Goal: Information Seeking & Learning: Compare options

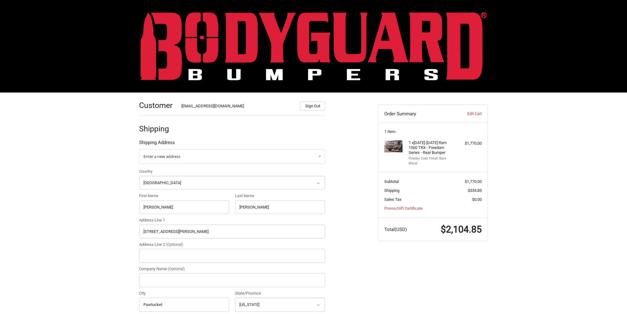
select select "US"
select select "RI"
click at [308, 55] on img at bounding box center [314, 46] width 346 height 68
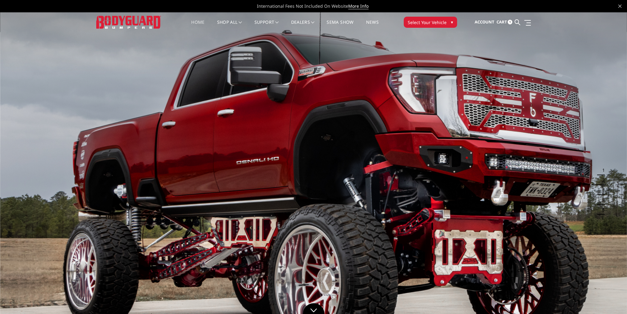
click at [451, 23] on span "▾" at bounding box center [452, 22] width 2 height 6
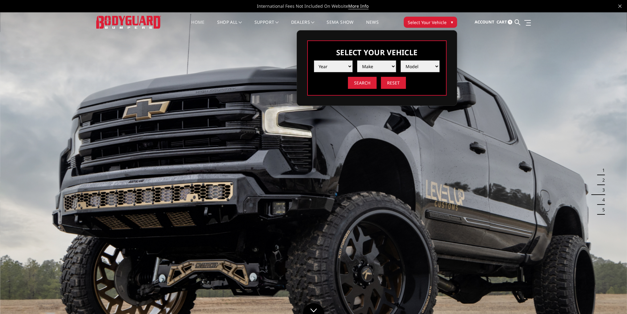
click at [451, 21] on span "▾" at bounding box center [452, 22] width 2 height 6
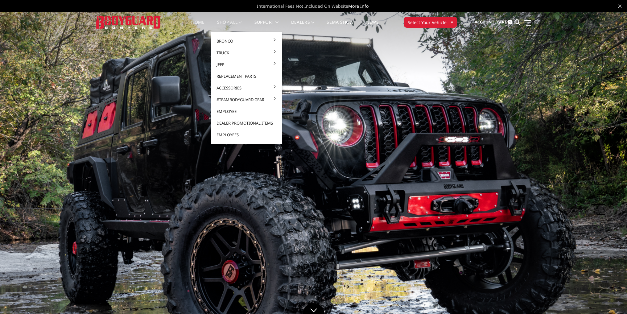
click at [226, 23] on link "shop all" at bounding box center [229, 26] width 25 height 12
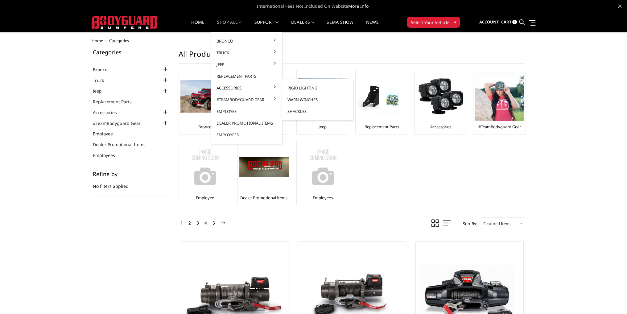
click at [308, 100] on link "Warn Winches" at bounding box center [317, 100] width 66 height 12
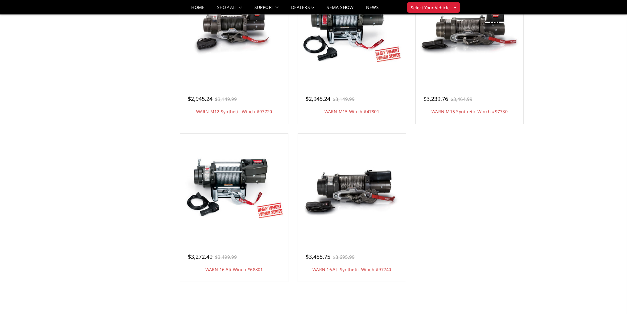
scroll to position [431, 0]
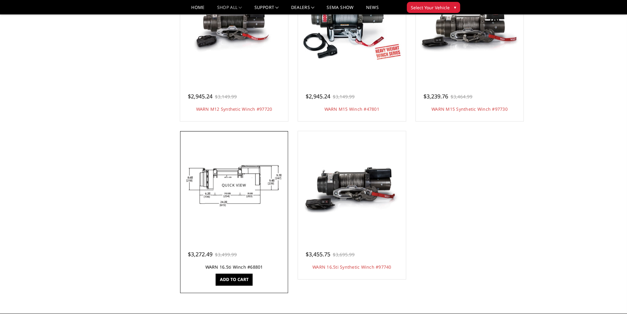
click at [235, 267] on link "WARN 16.5ti Winch #68801" at bounding box center [234, 267] width 58 height 6
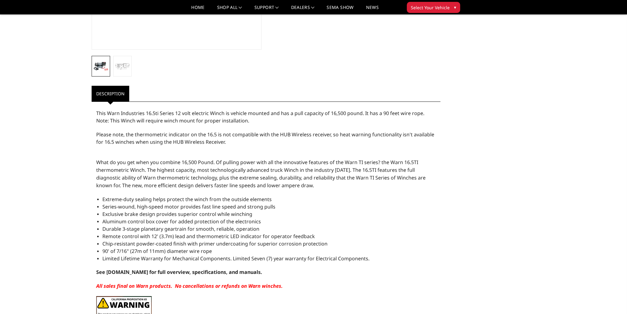
scroll to position [185, 0]
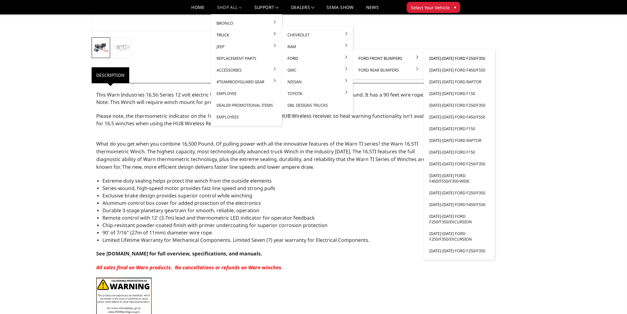
click at [451, 60] on link "[DATE]-[DATE] Ford F250/F350" at bounding box center [459, 58] width 66 height 12
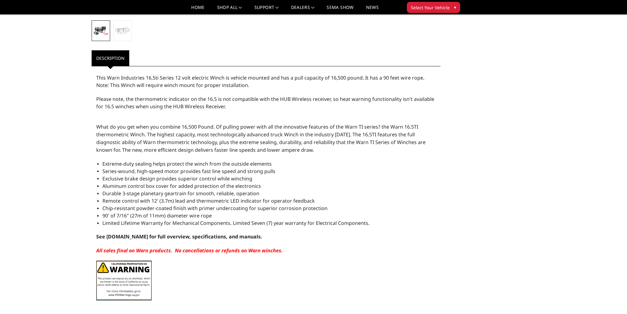
scroll to position [282, 0]
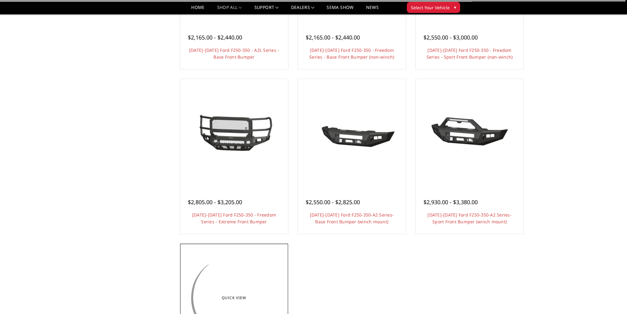
scroll to position [462, 0]
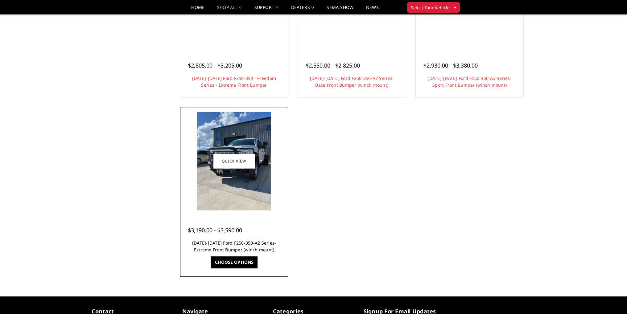
click at [248, 243] on link "2023-2025 Ford F250-350-A2 Series-Extreme Front Bumper (winch mount)" at bounding box center [234, 246] width 84 height 13
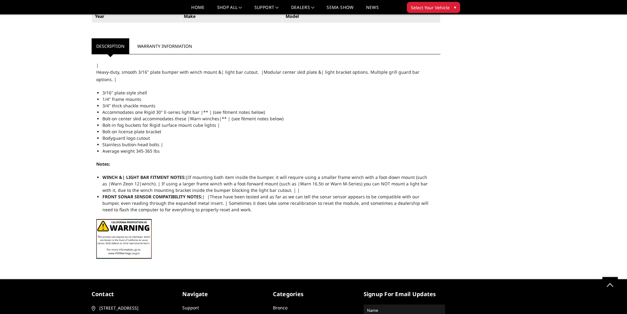
scroll to position [678, 0]
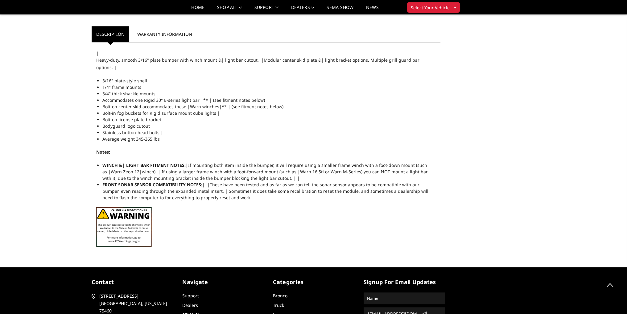
drag, startPoint x: 160, startPoint y: 131, endPoint x: 109, endPoint y: 105, distance: 57.5
click at [109, 105] on ul "3/16" plate-style shell 1/4" frame mounts 3/4" thick shackle mounts Accommodate…" at bounding box center [268, 109] width 333 height 65
drag, startPoint x: 103, startPoint y: 73, endPoint x: 162, endPoint y: 124, distance: 78.0
click at [162, 124] on ul "3/16" plate-style shell 1/4" frame mounts 3/4" thick shackle mounts Accommodate…" at bounding box center [268, 109] width 333 height 65
click at [151, 129] on span "Stainless button-head bolts |" at bounding box center [132, 132] width 61 height 6
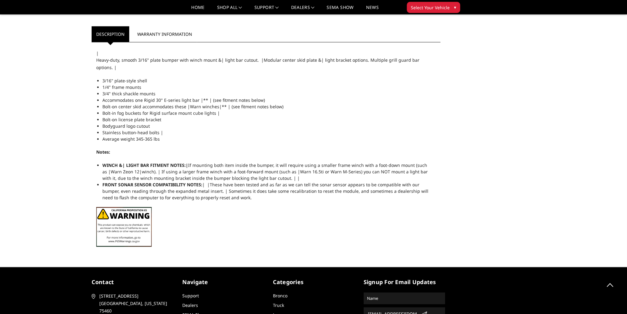
click at [151, 129] on span "Stainless button-head bolts |" at bounding box center [132, 132] width 61 height 6
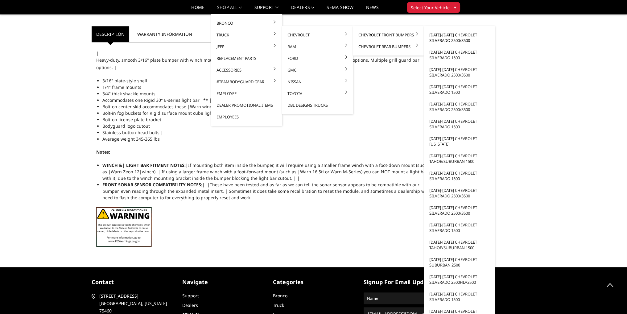
click at [444, 35] on link "[DATE]-[DATE] Chevrolet Silverado 2500/3500" at bounding box center [459, 37] width 66 height 17
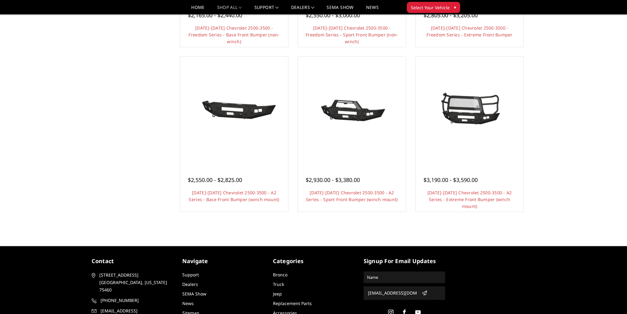
scroll to position [392, 0]
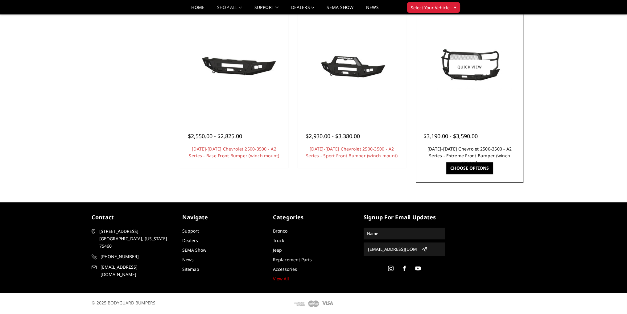
click at [467, 151] on link "2024-2025 Chevrolet 2500-3500 - A2 Series - Extreme Front Bumper (winch mount)" at bounding box center [469, 155] width 84 height 19
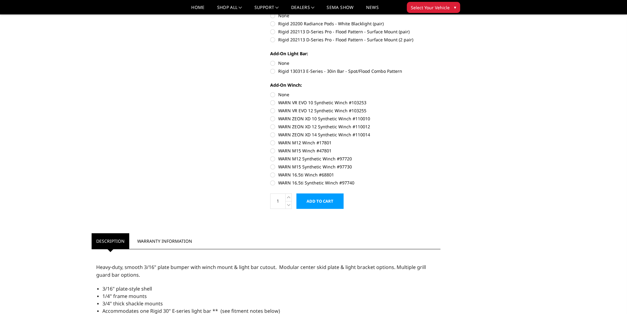
scroll to position [339, 0]
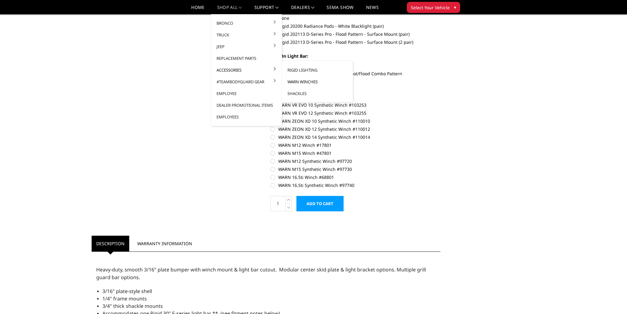
click at [299, 82] on link "Warn Winches" at bounding box center [317, 82] width 66 height 12
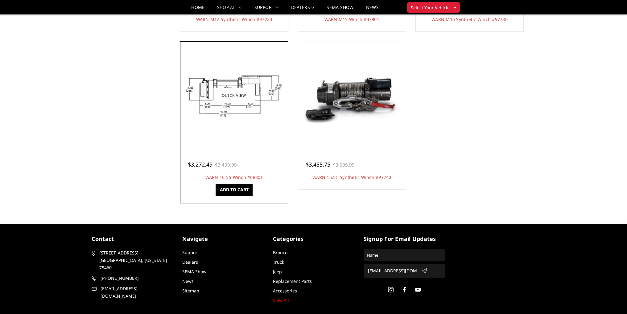
scroll to position [524, 0]
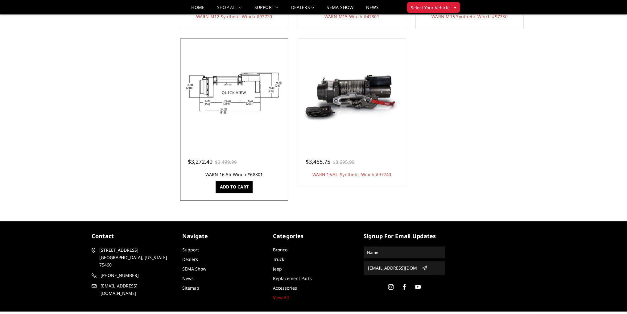
click at [255, 174] on link "WARN 16.5ti Winch #68801" at bounding box center [234, 174] width 58 height 6
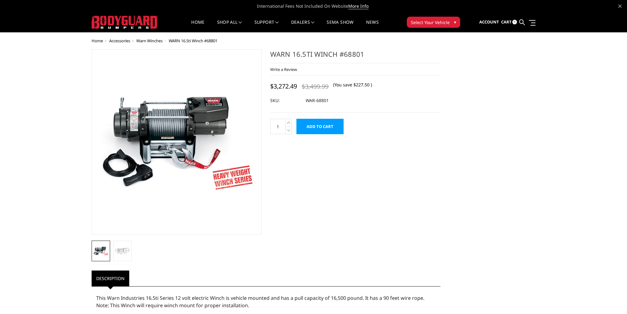
click at [70, 110] on div "Home Accessories Warn Winches WARN 16.5ti Winch #68801 WARN 16.5ti Winch #68801…" at bounding box center [313, 282] width 627 height 486
drag, startPoint x: 364, startPoint y: 55, endPoint x: 337, endPoint y: 56, distance: 26.5
click at [337, 56] on h1 "WARN 16.5ti Winch #68801" at bounding box center [355, 56] width 170 height 14
click at [339, 56] on h1 "WARN 16.5ti Winch #68801" at bounding box center [355, 56] width 170 height 14
